Goal: Download file/media

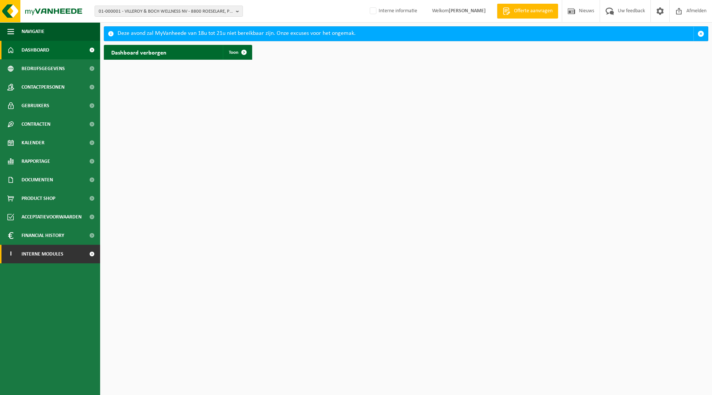
click at [45, 254] on span "Interne modules" at bounding box center [43, 254] width 42 height 19
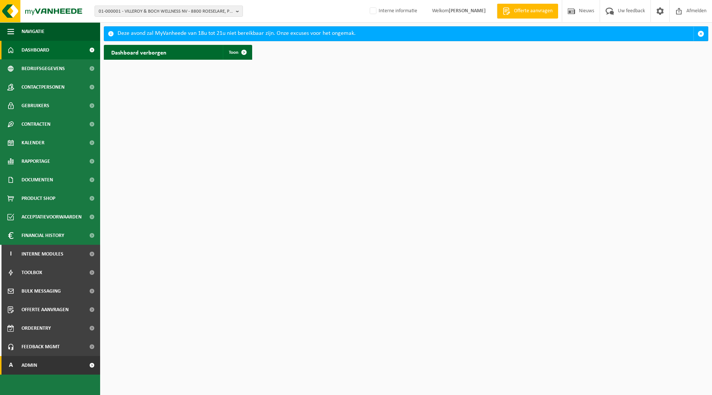
click at [37, 364] on link "A Admin" at bounding box center [50, 365] width 100 height 19
click at [39, 383] on span "Dashboard" at bounding box center [35, 384] width 24 height 14
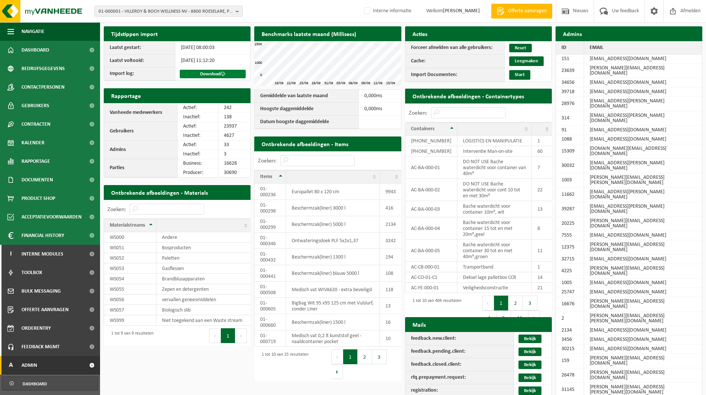
click at [203, 75] on link "Download" at bounding box center [213, 74] width 66 height 9
